Goal: Information Seeking & Learning: Learn about a topic

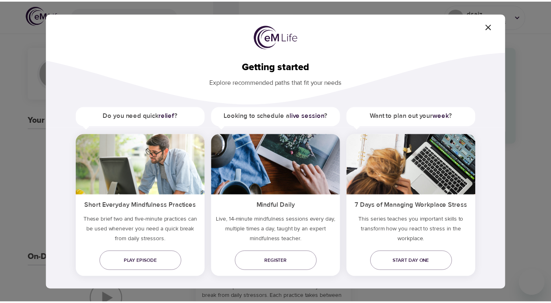
scroll to position [9, 0]
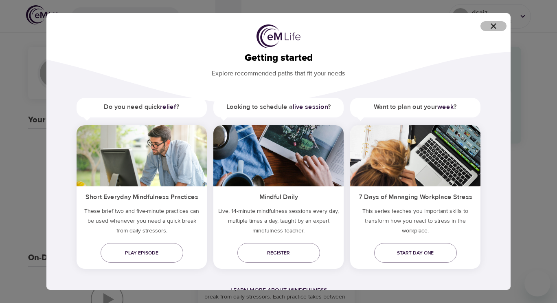
click at [493, 24] on icon "button" at bounding box center [494, 26] width 10 height 10
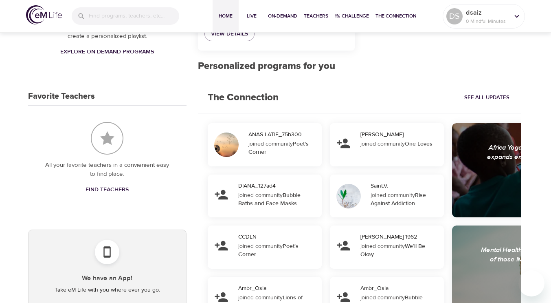
scroll to position [299, 0]
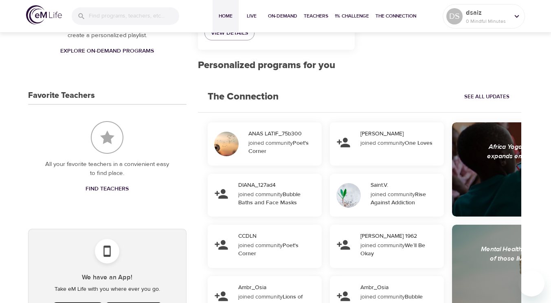
click at [108, 186] on span "Find Teachers" at bounding box center [107, 189] width 43 height 10
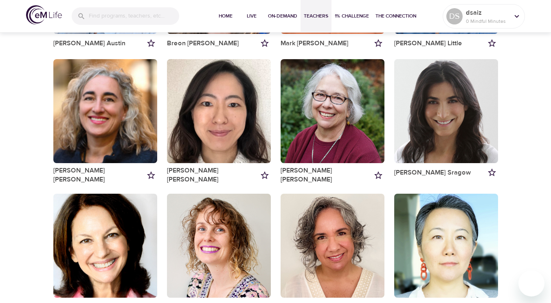
scroll to position [582, 0]
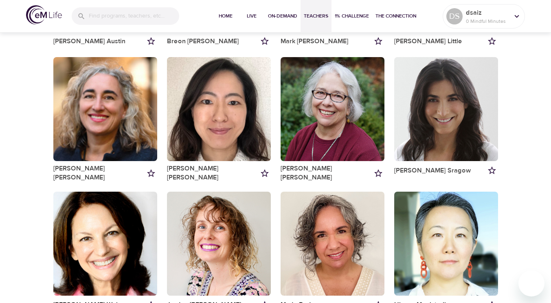
click at [338, 130] on div "button" at bounding box center [333, 109] width 104 height 104
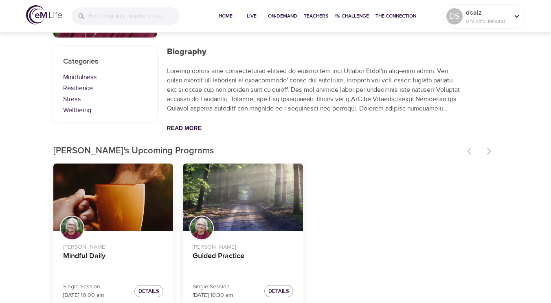
scroll to position [135, 0]
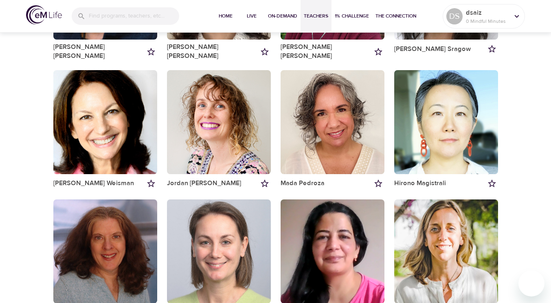
scroll to position [670, 0]
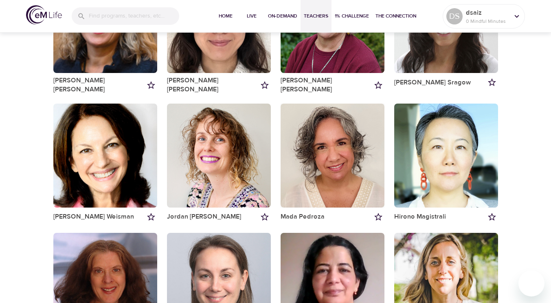
click at [332, 164] on div "button" at bounding box center [333, 155] width 104 height 104
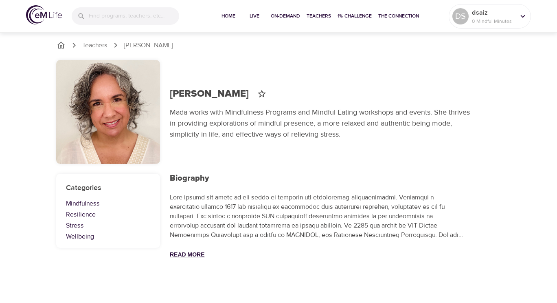
click at [187, 251] on button "Read More" at bounding box center [187, 254] width 35 height 7
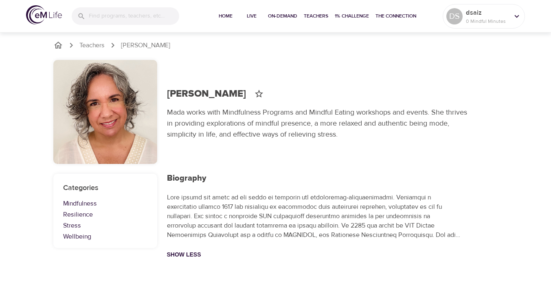
scroll to position [31, 0]
click at [80, 199] on link "Mindfulness" at bounding box center [105, 203] width 84 height 9
